Goal: Task Accomplishment & Management: Manage account settings

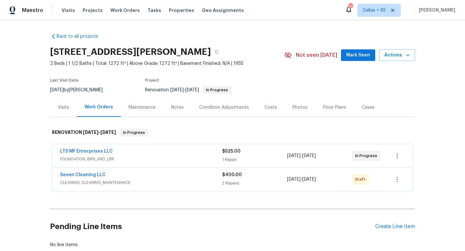
click at [176, 107] on div "Notes" at bounding box center [177, 107] width 13 height 6
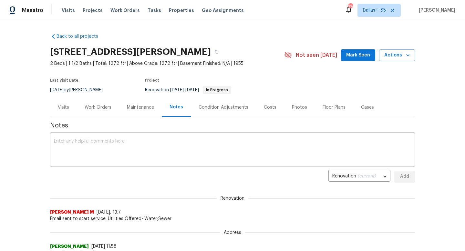
click at [151, 150] on textarea at bounding box center [232, 150] width 357 height 23
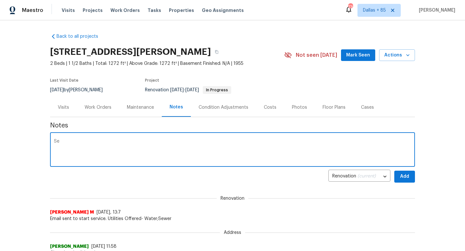
type textarea "S"
paste textarea "https://opendoor.slack.com/archives/C013EES7VQB/p1758060277062079"
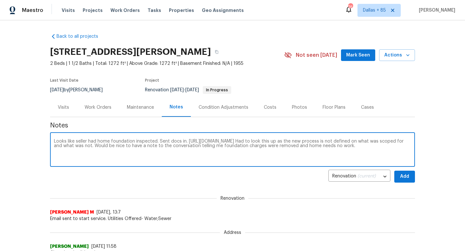
type textarea "Looks like seller had home foundation inspected. Sent docs in. https://opendoor…"
click at [405, 176] on span "Add" at bounding box center [404, 177] width 10 height 8
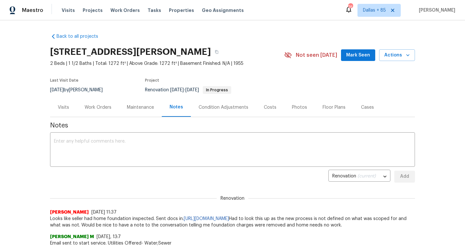
click at [96, 108] on div "Work Orders" at bounding box center [98, 107] width 27 height 6
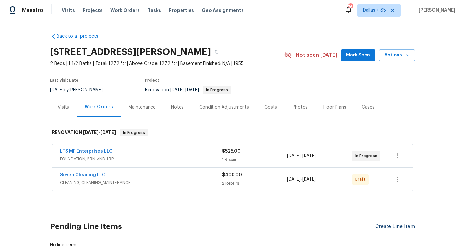
click at [414, 227] on div "Create Line Item" at bounding box center [395, 227] width 40 height 6
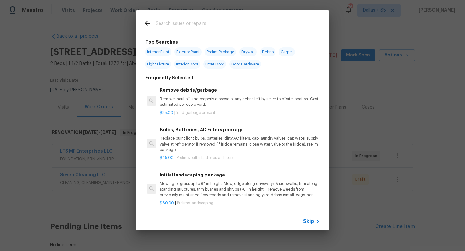
click at [160, 51] on span "Interior Paint" at bounding box center [158, 51] width 26 height 9
type input "Interior Paint"
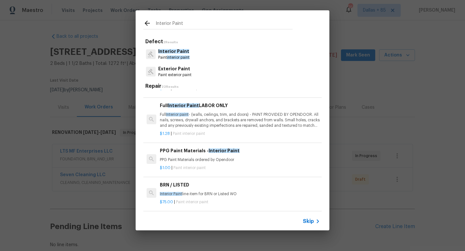
scroll to position [39, 0]
click at [210, 116] on p "Full Interior paint - (walls, ceilings, trim, and doors) - PAINT PROVIDED BY OP…" at bounding box center [240, 119] width 160 height 16
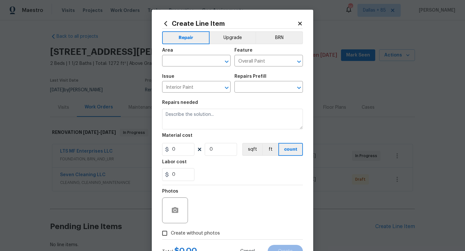
type textarea "Full Interior paint - (walls, ceilings, trim, and doors) - PAINT PROVIDED BY OP…"
type input "1"
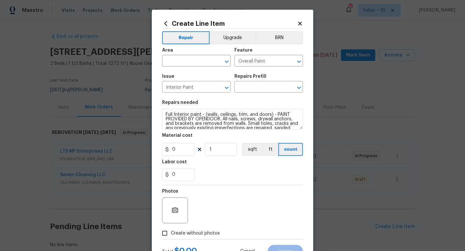
type input "Full Interior Paint LABOR ONLY $1.28"
type input "1.28"
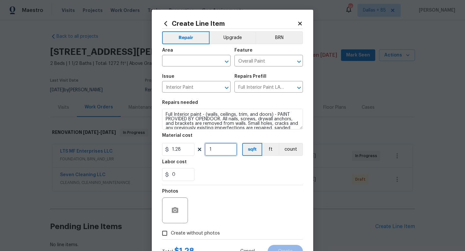
click at [220, 149] on input "1" at bounding box center [221, 149] width 32 height 13
type input "1272"
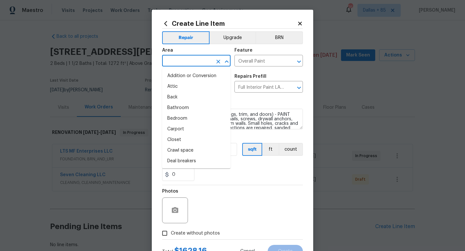
click at [185, 63] on input "text" at bounding box center [187, 61] width 50 height 10
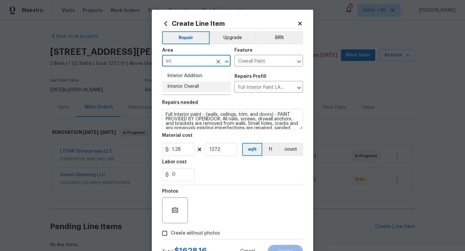
click at [186, 88] on li "Interior Overall" at bounding box center [196, 86] width 68 height 11
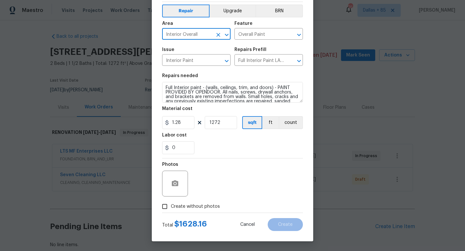
type input "Interior Overall"
click at [166, 207] on input "Create without photos" at bounding box center [165, 206] width 12 height 12
checkbox input "true"
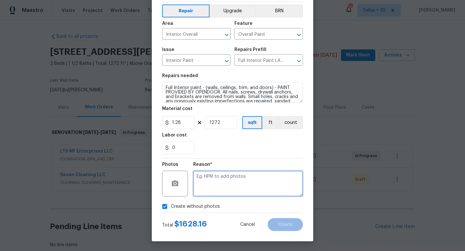
click at [244, 188] on textarea at bounding box center [248, 184] width 110 height 26
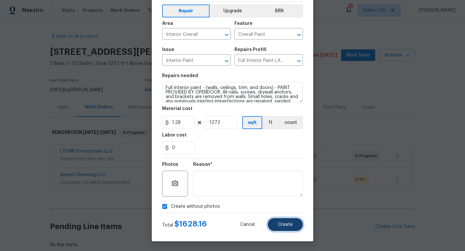
click at [293, 226] on button "Create" at bounding box center [285, 224] width 35 height 13
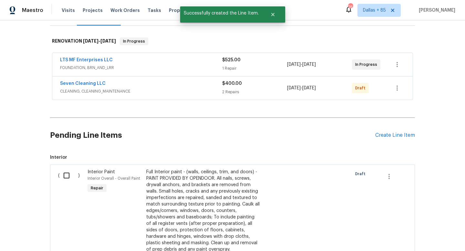
scroll to position [144, 0]
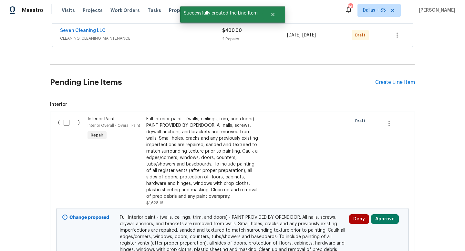
click at [65, 124] on input "checkbox" at bounding box center [69, 123] width 18 height 14
checkbox input "true"
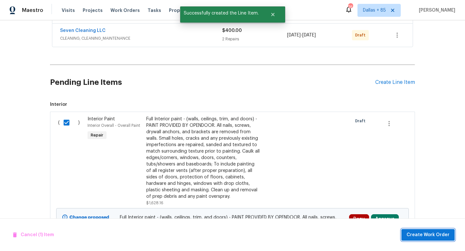
click at [422, 232] on span "Create Work Order" at bounding box center [427, 235] width 43 height 8
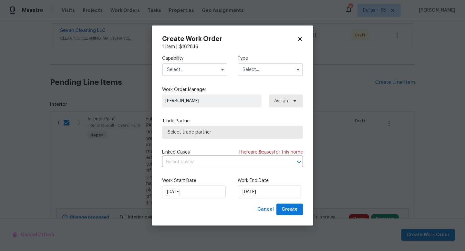
click at [193, 71] on input "text" at bounding box center [194, 69] width 65 height 13
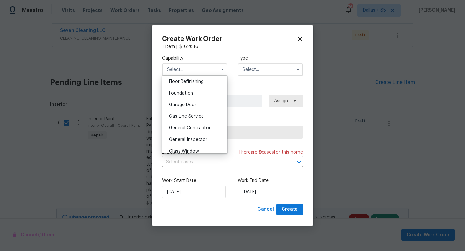
scroll to position [264, 0]
click at [188, 124] on div "General Contractor" at bounding box center [195, 128] width 62 height 12
type input "General Contractor"
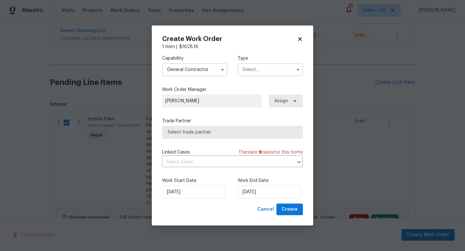
click at [263, 69] on input "text" at bounding box center [270, 69] width 65 height 13
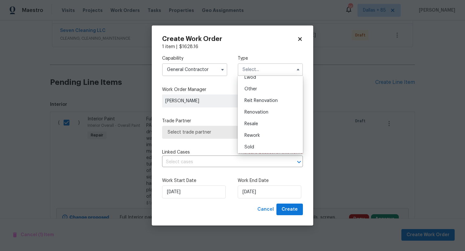
scroll to position [77, 0]
click at [266, 113] on span "Renovation" at bounding box center [256, 111] width 24 height 5
type input "Renovation"
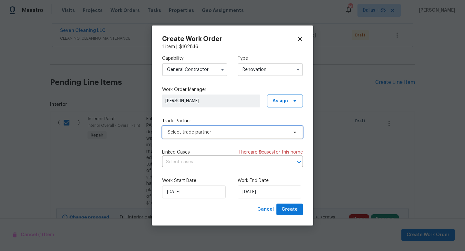
click at [220, 134] on span "Select trade partner" at bounding box center [228, 132] width 120 height 6
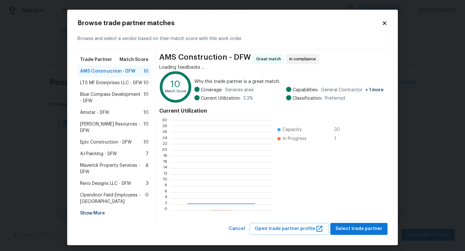
scroll to position [90, 101]
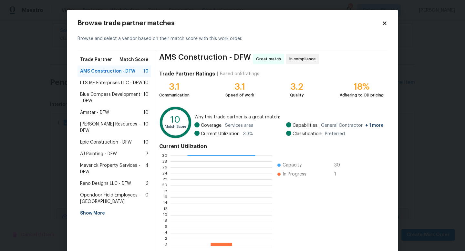
click at [95, 139] on span "Epic Construction - DFW" at bounding box center [106, 142] width 52 height 6
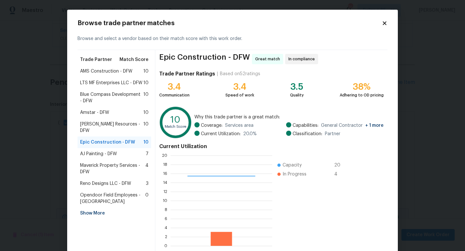
scroll to position [34, 0]
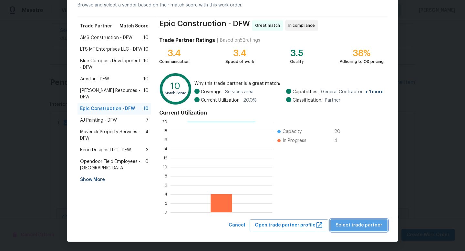
click at [375, 224] on span "Select trade partner" at bounding box center [358, 225] width 47 height 8
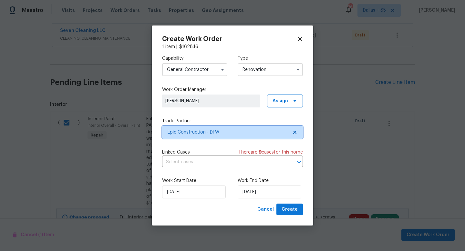
scroll to position [0, 0]
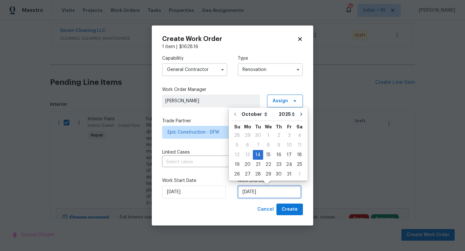
click at [251, 190] on input "[DATE]" at bounding box center [270, 192] width 64 height 13
click at [264, 175] on div "29" at bounding box center [268, 174] width 10 height 9
type input "[DATE]"
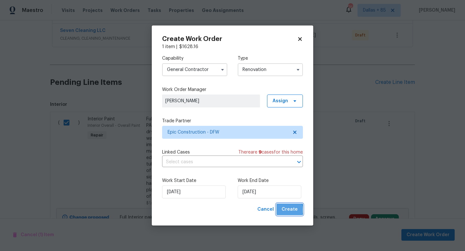
click at [284, 210] on span "Create" at bounding box center [289, 210] width 16 height 8
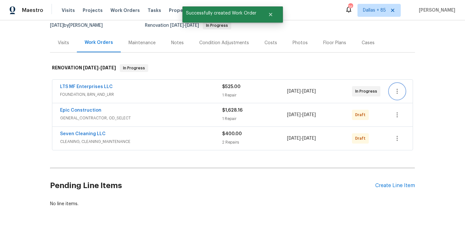
click at [398, 89] on icon "button" at bounding box center [397, 91] width 8 height 8
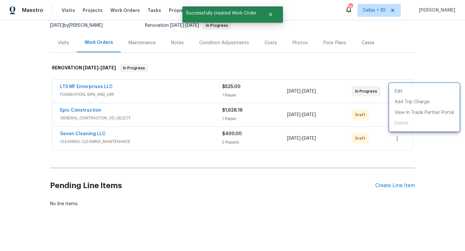
click at [312, 95] on div at bounding box center [232, 125] width 465 height 251
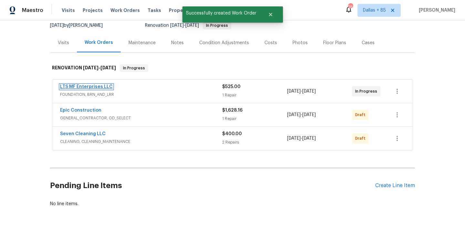
click at [91, 87] on link "LTS MF Enterprises LLC" at bounding box center [86, 87] width 53 height 5
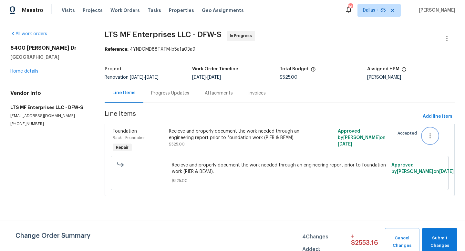
click at [429, 133] on icon "button" at bounding box center [430, 136] width 8 height 8
click at [431, 136] on li "Cancel" at bounding box center [434, 136] width 25 height 11
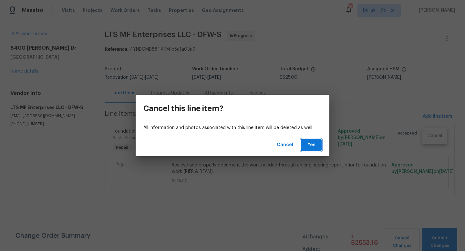
click at [318, 143] on button "Yes" at bounding box center [311, 145] width 21 height 12
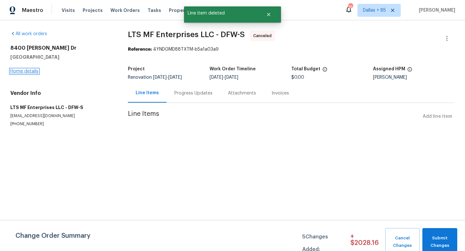
click at [21, 69] on link "Home details" at bounding box center [24, 71] width 28 height 5
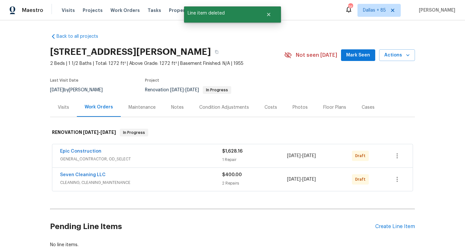
scroll to position [41, 0]
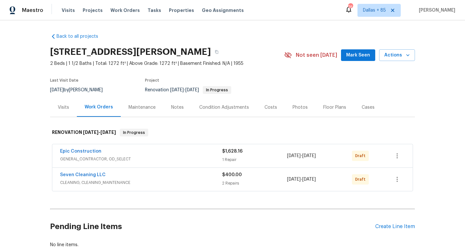
click at [233, 104] on div "Condition Adjustments" at bounding box center [224, 107] width 50 height 6
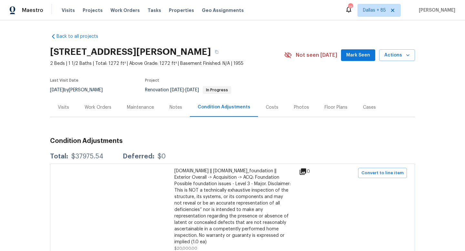
click at [62, 108] on div "Visits" at bounding box center [63, 107] width 11 height 6
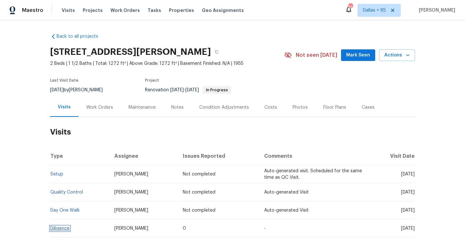
click at [58, 228] on link "Diligence" at bounding box center [59, 228] width 19 height 5
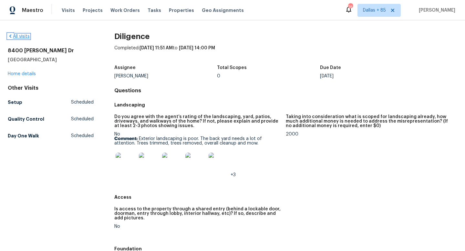
click at [21, 35] on link "All visits" at bounding box center [19, 36] width 22 height 5
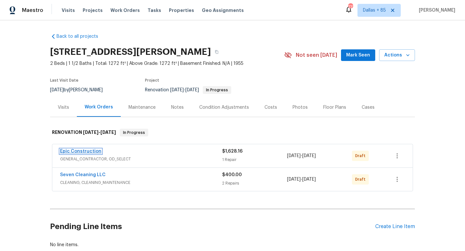
click at [68, 152] on link "Epic Construction" at bounding box center [80, 151] width 41 height 5
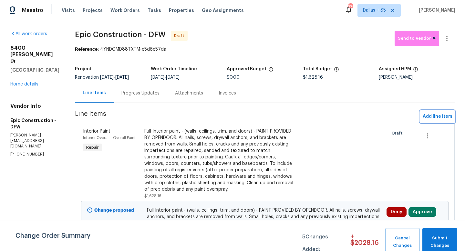
click at [431, 118] on span "Add line item" at bounding box center [437, 117] width 29 height 8
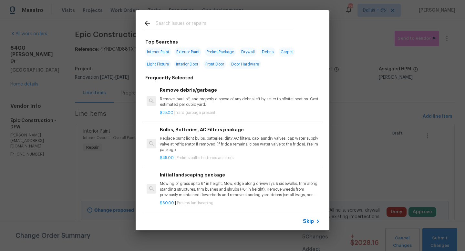
click at [188, 50] on span "Exterior Paint" at bounding box center [187, 51] width 27 height 9
type input "Exterior Paint"
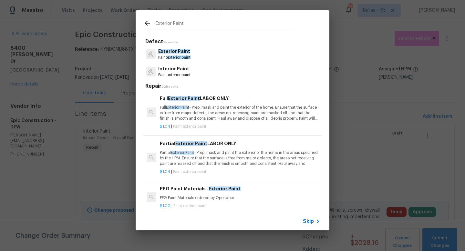
click at [177, 51] on span "Exterior Paint" at bounding box center [174, 51] width 32 height 5
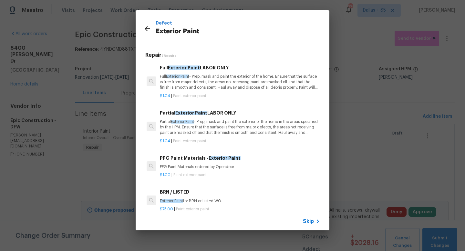
click at [206, 90] on p "Full Exterior Paint - Prep, mask and paint the exterior of the home. Ensure tha…" at bounding box center [240, 82] width 160 height 16
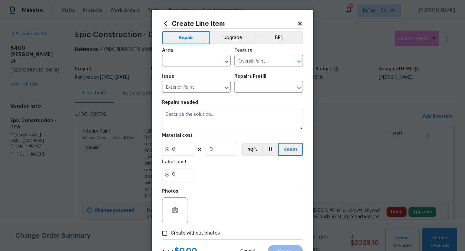
type textarea "Full Exterior Paint - Prep, mask and paint the exterior of the home. Ensure tha…"
type input "1"
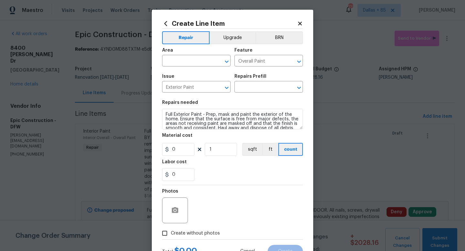
type input "Full Exterior Paint LABOR ONLY $1.04"
type input "1.04"
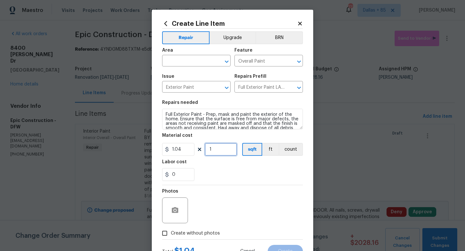
click at [214, 150] on input "1" at bounding box center [221, 149] width 32 height 13
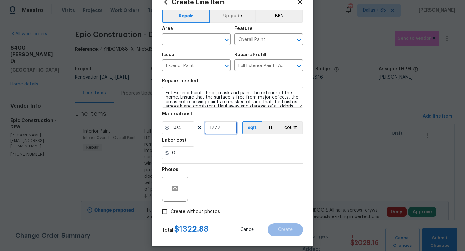
scroll to position [27, 0]
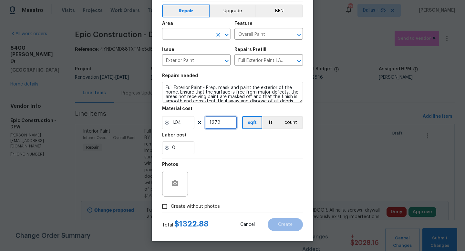
type input "1272"
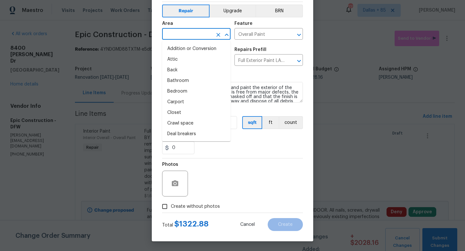
click at [171, 33] on input "text" at bounding box center [187, 35] width 50 height 10
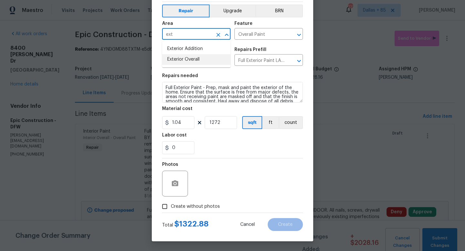
click at [171, 61] on li "Exterior Overall" at bounding box center [196, 59] width 68 height 11
type input "Exterior Overall"
click at [243, 165] on div "Photos" at bounding box center [232, 180] width 141 height 42
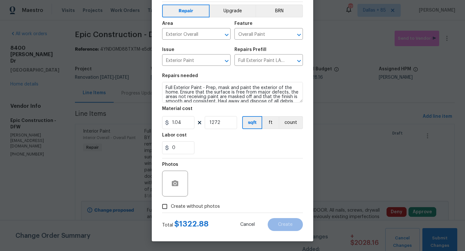
click at [164, 208] on input "Create without photos" at bounding box center [165, 206] width 12 height 12
checkbox input "true"
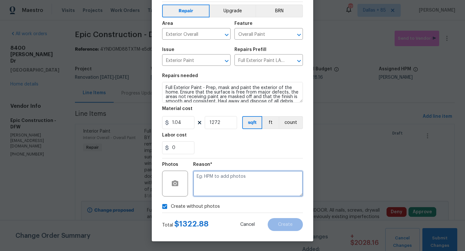
click at [259, 187] on textarea at bounding box center [248, 184] width 110 height 26
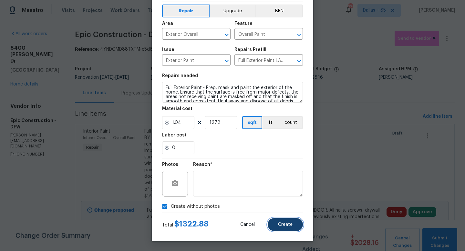
click at [278, 224] on span "Create" at bounding box center [285, 224] width 15 height 5
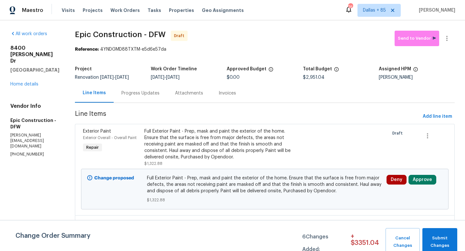
click at [245, 99] on div "Line Items Progress Updates Attachments Invoices" at bounding box center [265, 93] width 380 height 19
click at [31, 82] on link "Home details" at bounding box center [24, 84] width 28 height 5
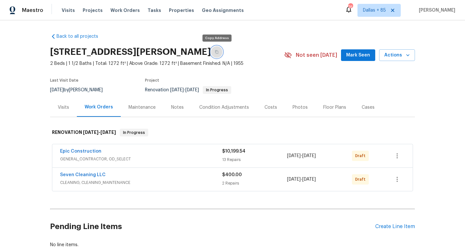
click at [215, 51] on icon "button" at bounding box center [216, 52] width 3 height 4
click at [217, 51] on icon "button" at bounding box center [217, 52] width 4 height 4
click at [181, 108] on div "Notes" at bounding box center [177, 107] width 13 height 6
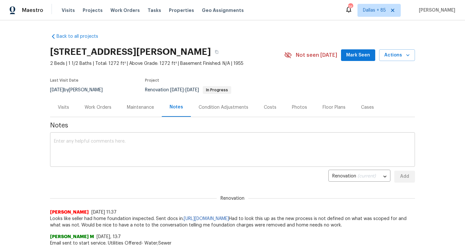
click at [162, 152] on textarea at bounding box center [232, 150] width 357 height 23
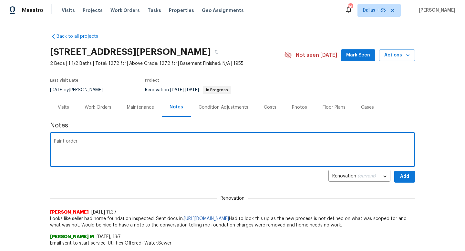
paste textarea "https://opendoor.slack.com/archives/C07MF4A0E48/p1760462278003049"
type textarea "Paint order https://opendoor.slack.com/archives/C07MF4A0E48/p1760462278003049"
click at [396, 175] on button "Add" at bounding box center [404, 177] width 21 height 12
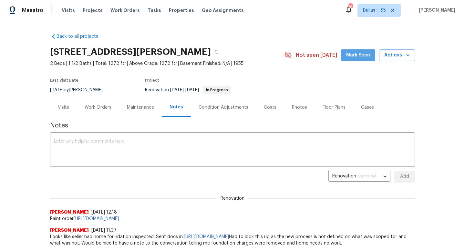
click at [363, 58] on span "Mark Seen" at bounding box center [358, 55] width 24 height 8
click at [64, 105] on div "Visits" at bounding box center [63, 107] width 11 height 6
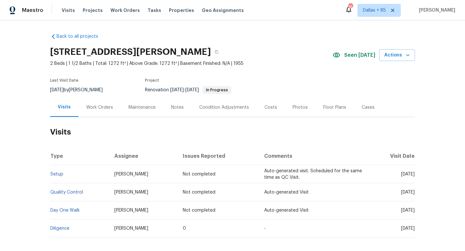
click at [139, 107] on div "Maintenance" at bounding box center [141, 107] width 27 height 6
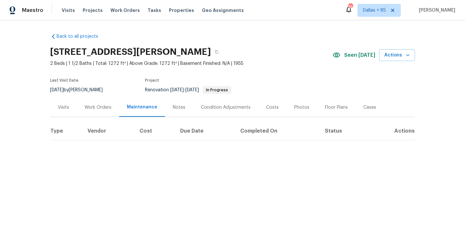
click at [96, 107] on div "Work Orders" at bounding box center [98, 107] width 27 height 6
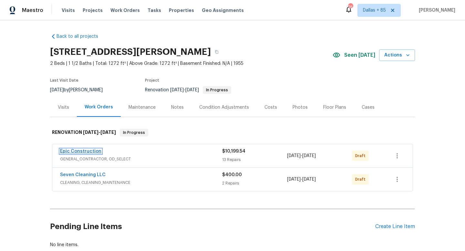
click at [81, 150] on link "Epic Construction" at bounding box center [80, 151] width 41 height 5
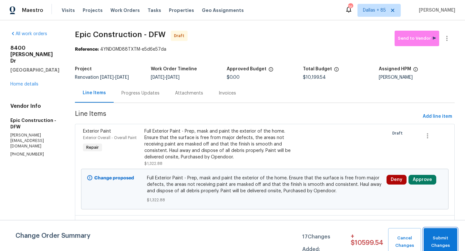
click at [439, 239] on span "Submit Changes" at bounding box center [440, 242] width 27 height 15
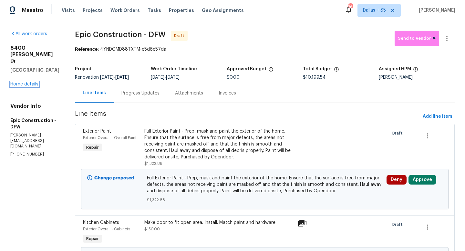
click at [34, 82] on link "Home details" at bounding box center [24, 84] width 28 height 5
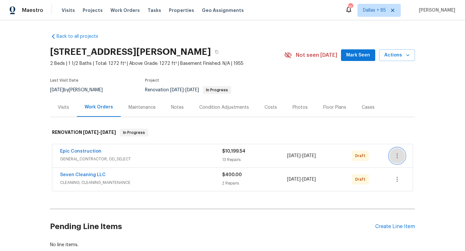
click at [401, 156] on button "button" at bounding box center [396, 155] width 15 height 15
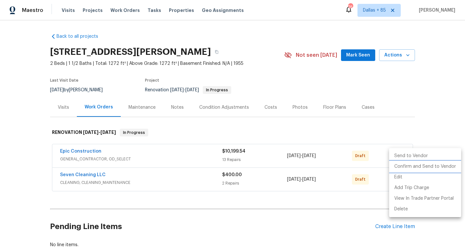
click at [409, 167] on li "Confirm and Send to Vendor" at bounding box center [425, 166] width 72 height 11
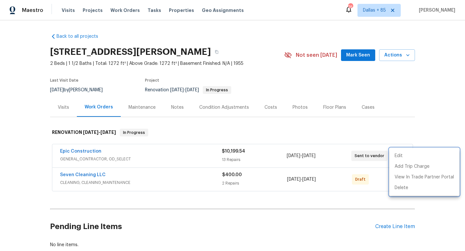
click at [331, 222] on div at bounding box center [232, 125] width 465 height 251
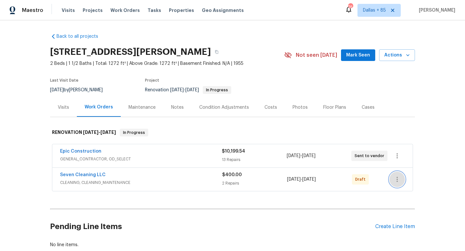
click at [397, 179] on icon "button" at bounding box center [396, 179] width 1 height 5
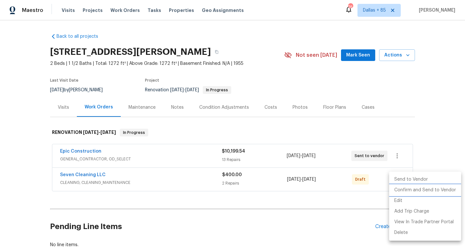
click at [406, 189] on li "Confirm and Send to Vendor" at bounding box center [425, 190] width 72 height 11
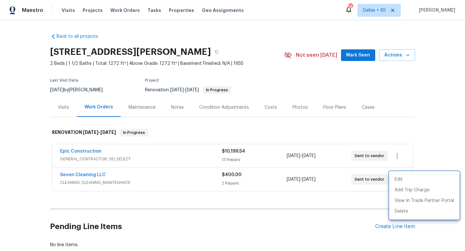
click at [264, 240] on div at bounding box center [232, 125] width 465 height 251
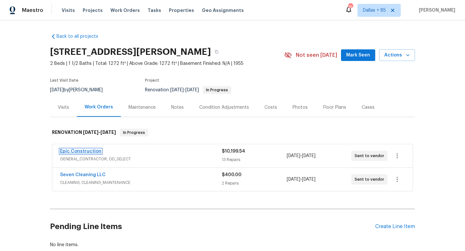
click at [91, 152] on link "Epic Construction" at bounding box center [80, 151] width 41 height 5
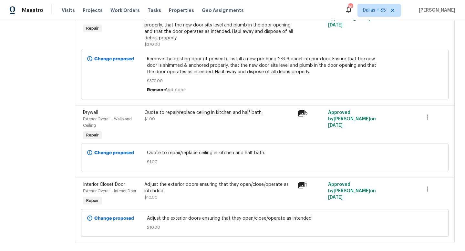
scroll to position [960, 0]
